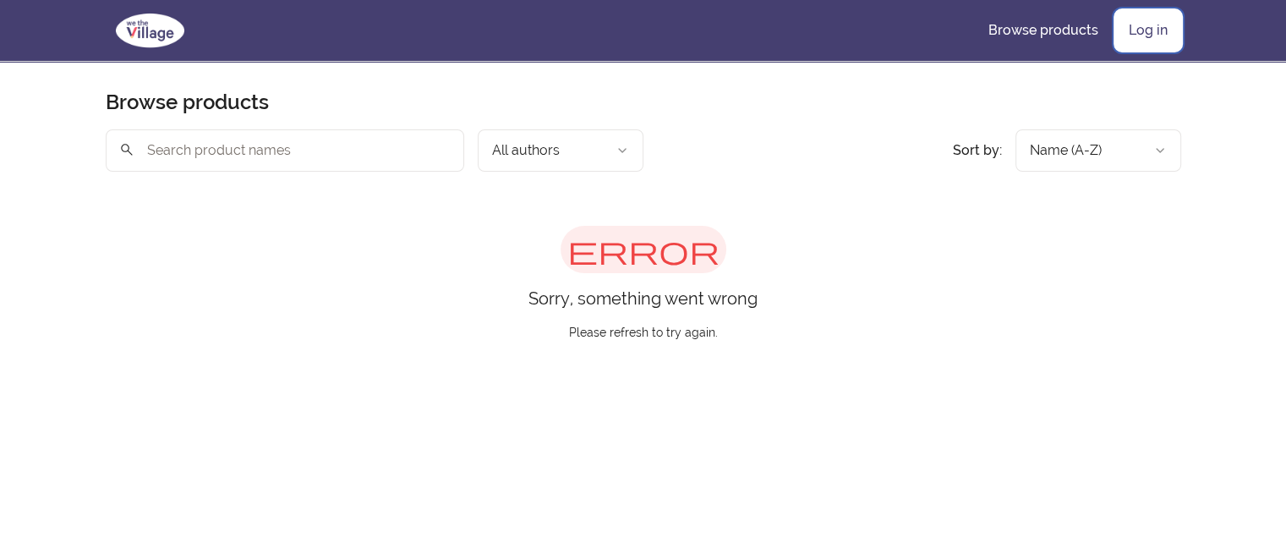
click at [1126, 29] on link "Log in" at bounding box center [1148, 30] width 66 height 41
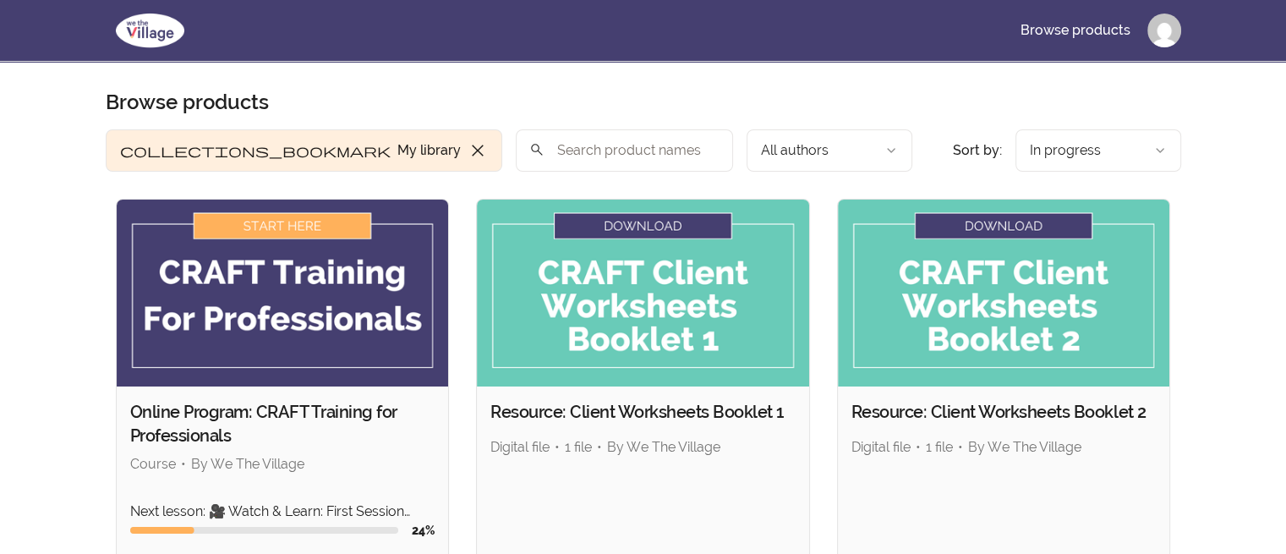
click at [337, 284] on img at bounding box center [283, 293] width 332 height 187
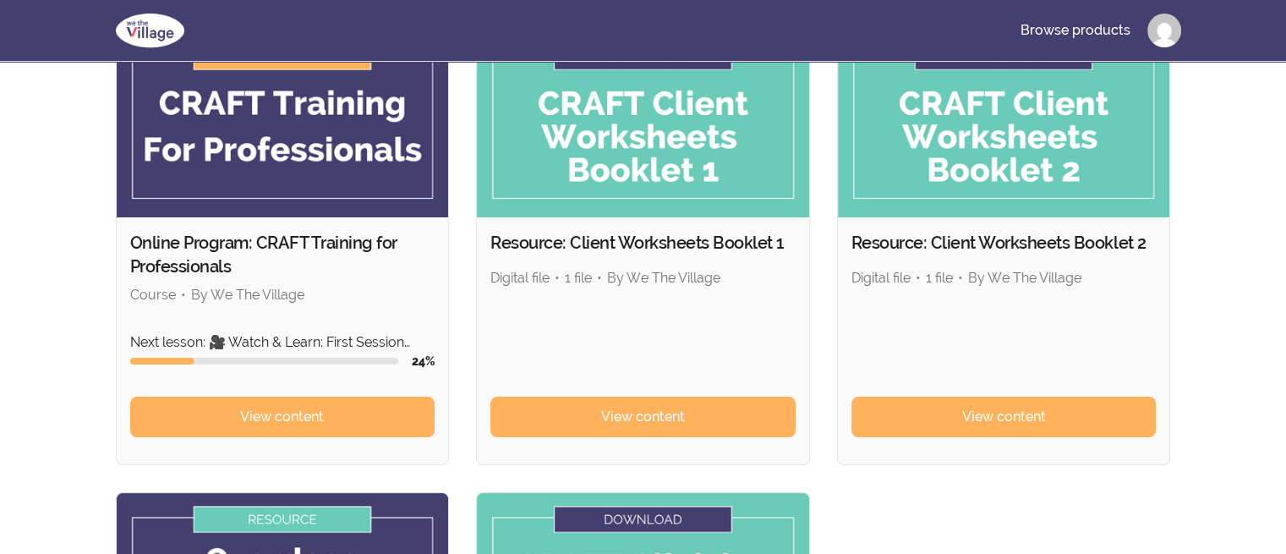
scroll to position [85, 0]
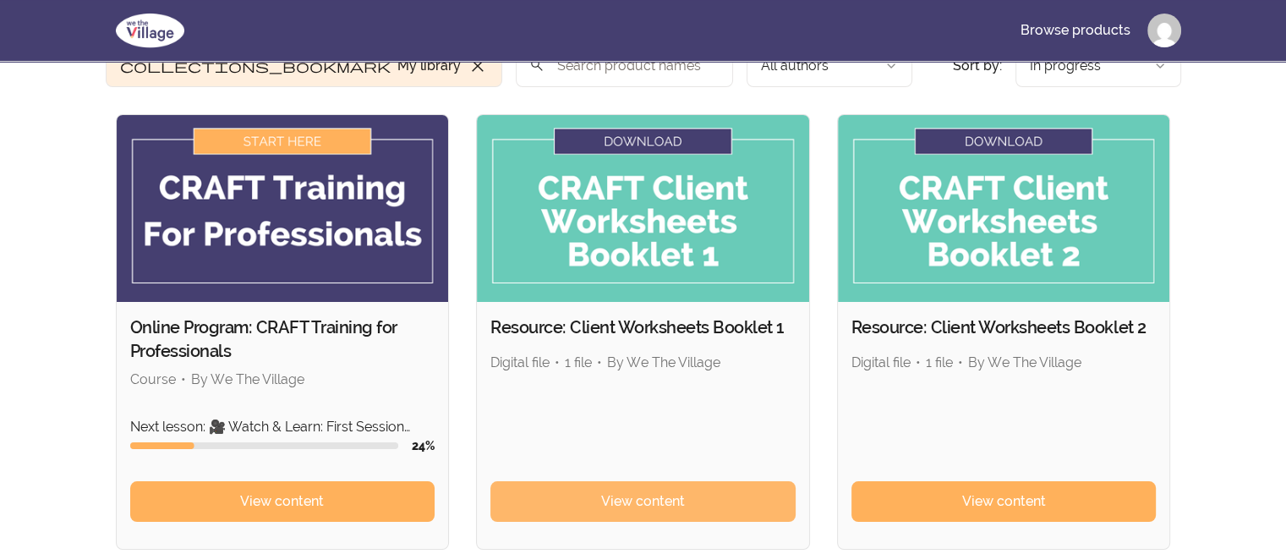
click at [618, 491] on span "View content" at bounding box center [643, 501] width 84 height 20
